Goal: Information Seeking & Learning: Check status

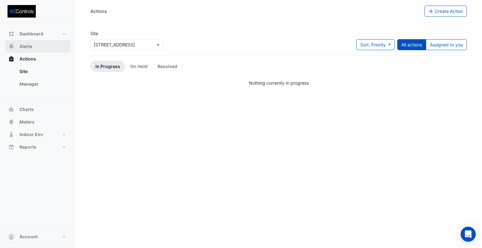
click at [21, 47] on span "Alerts" at bounding box center [25, 46] width 13 height 6
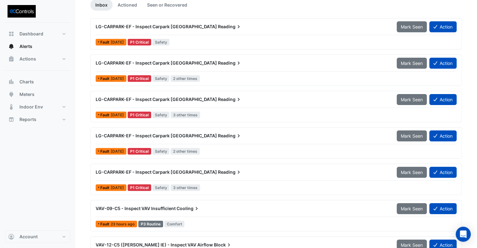
scroll to position [63, 0]
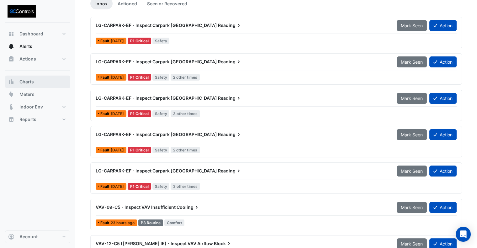
click at [28, 81] on span "Charts" at bounding box center [26, 82] width 14 height 6
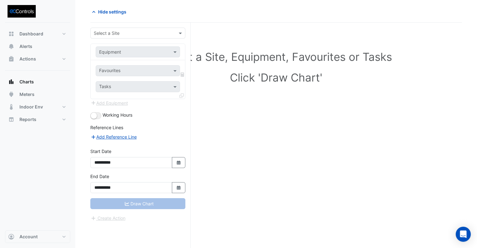
scroll to position [24, 0]
click at [139, 31] on input "text" at bounding box center [132, 33] width 76 height 7
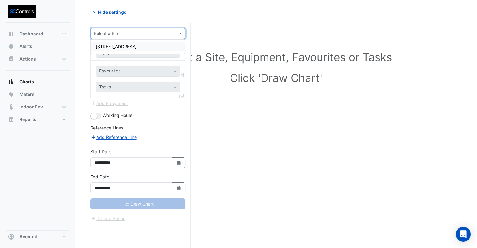
click at [125, 47] on span "[STREET_ADDRESS]" at bounding box center [116, 46] width 41 height 5
click at [122, 52] on input "text" at bounding box center [131, 52] width 65 height 7
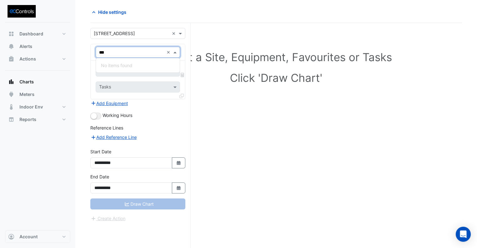
type input "**"
click at [120, 62] on div "LG-CPSF" at bounding box center [138, 65] width 84 height 9
click at [117, 72] on input "text" at bounding box center [130, 71] width 63 height 7
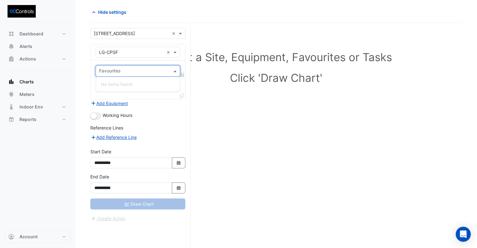
click at [223, 128] on div "Select a Site, Equipment, Favourites or Tasks Click 'Draw Chart'" at bounding box center [276, 136] width 372 height 226
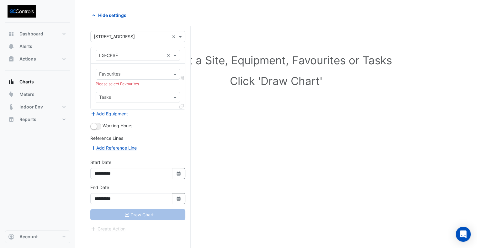
scroll to position [0, 0]
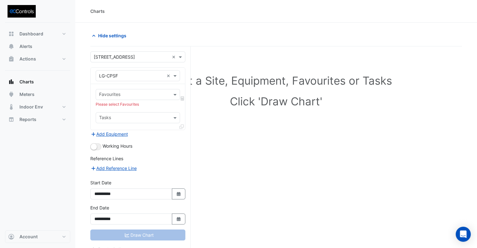
click at [123, 95] on input "text" at bounding box center [134, 95] width 70 height 7
click at [125, 75] on input "text" at bounding box center [131, 76] width 65 height 7
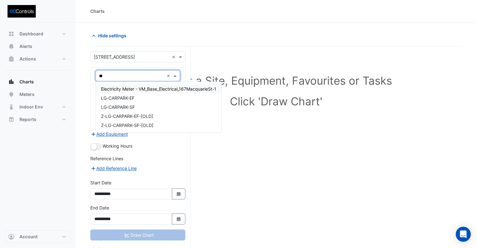
type input "***"
click at [120, 89] on span "LG-CARPARK-EF" at bounding box center [118, 88] width 34 height 5
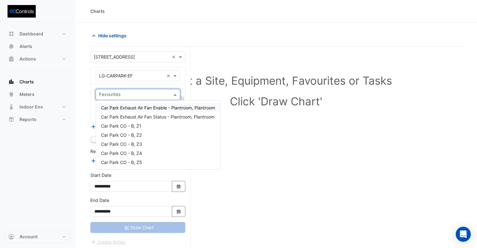
click at [120, 98] on div at bounding box center [133, 95] width 71 height 8
click at [161, 107] on span "Car Park Exhaust Air Fan Enable - Plantroom, Plantroom" at bounding box center [158, 107] width 114 height 5
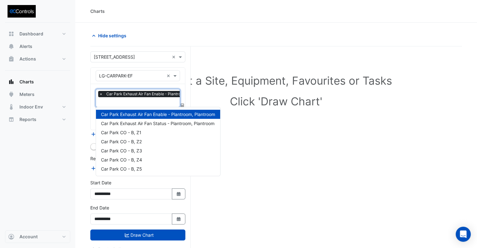
click at [121, 102] on input "text" at bounding box center [154, 102] width 111 height 7
click at [147, 123] on span "Car Park Exhaust Air Fan Status - Plantroom, Plantroom" at bounding box center [158, 123] width 114 height 5
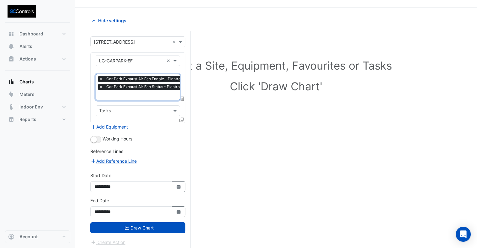
scroll to position [24, 0]
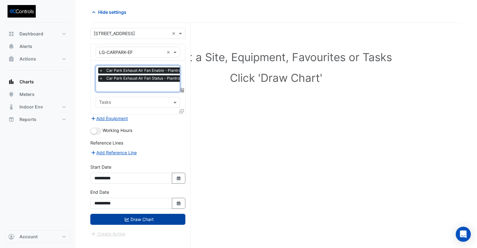
click at [157, 217] on button "Draw Chart" at bounding box center [137, 219] width 95 height 11
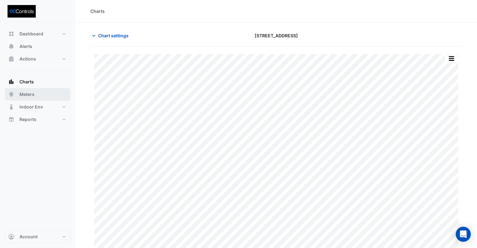
click at [26, 96] on span "Meters" at bounding box center [26, 94] width 15 height 6
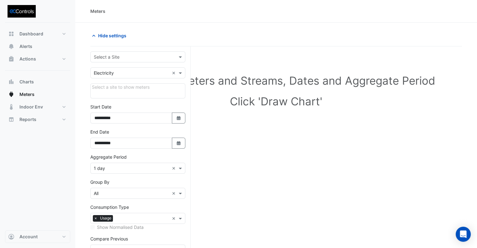
click at [124, 55] on input "text" at bounding box center [132, 57] width 76 height 7
click at [122, 72] on span "[STREET_ADDRESS]" at bounding box center [116, 69] width 41 height 5
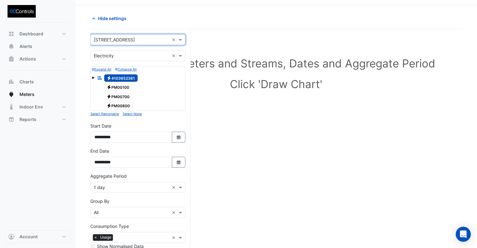
scroll to position [31, 0]
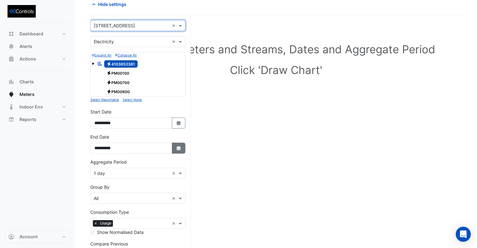
click at [181, 146] on icon "Select Date" at bounding box center [179, 148] width 6 height 4
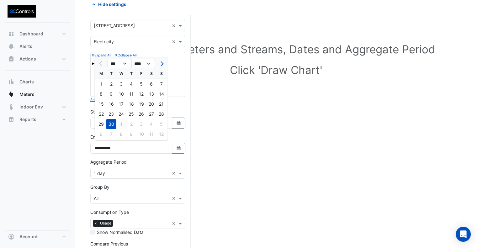
click at [120, 126] on div "1" at bounding box center [121, 124] width 10 height 10
type input "**********"
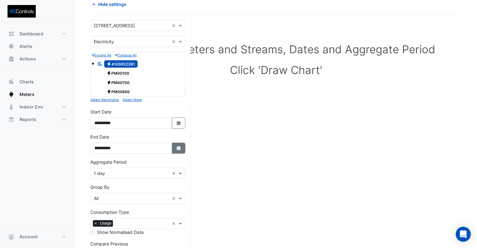
drag, startPoint x: 179, startPoint y: 148, endPoint x: 124, endPoint y: 142, distance: 55.3
click at [179, 148] on icon "button" at bounding box center [179, 148] width 4 height 4
select select "**"
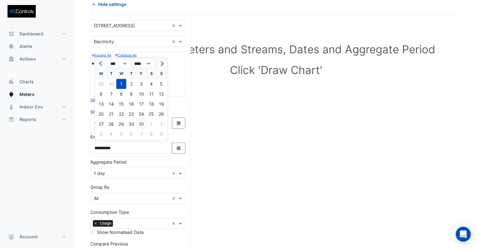
click at [141, 124] on div "31" at bounding box center [142, 124] width 10 height 10
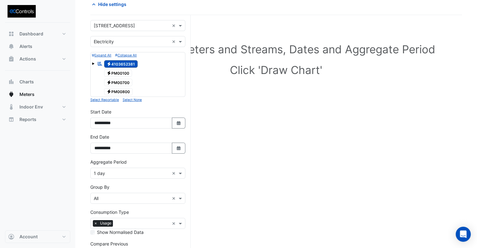
type input "**********"
click at [180, 146] on icon "Select Date" at bounding box center [179, 148] width 6 height 4
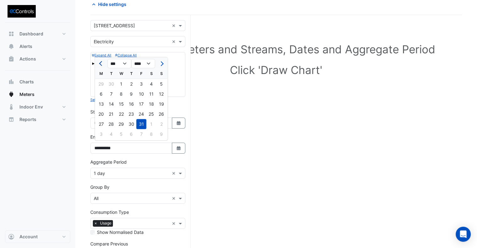
click at [99, 61] on button "Previous month" at bounding box center [102, 64] width 8 height 10
select select "*"
drag, startPoint x: 109, startPoint y: 125, endPoint x: 156, endPoint y: 124, distance: 46.8
click at [109, 125] on div "30" at bounding box center [111, 124] width 10 height 10
type input "**********"
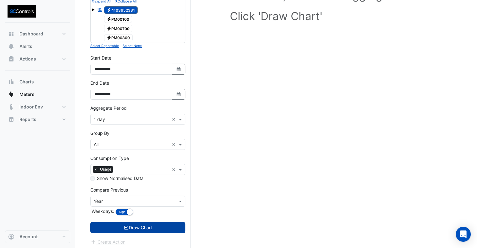
click at [139, 229] on button "Draw Chart" at bounding box center [137, 227] width 95 height 11
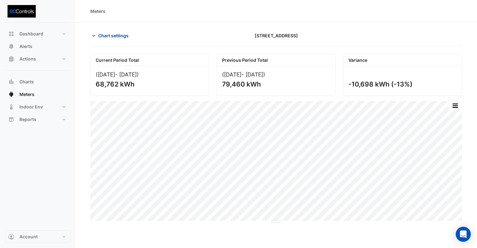
click at [117, 37] on span "Chart settings" at bounding box center [113, 35] width 30 height 7
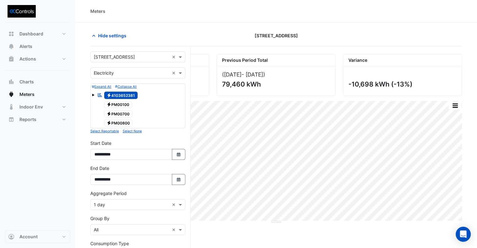
click at [225, 36] on div "[STREET_ADDRESS]" at bounding box center [276, 35] width 126 height 11
